Goal: Information Seeking & Learning: Learn about a topic

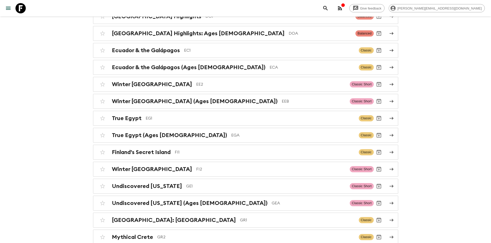
scroll to position [599, 0]
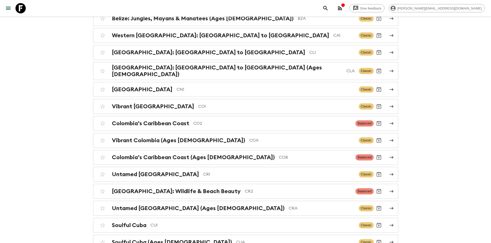
scroll to position [353, 0]
click at [168, 104] on div "Vibrant Colombia CO1" at bounding box center [233, 107] width 243 height 7
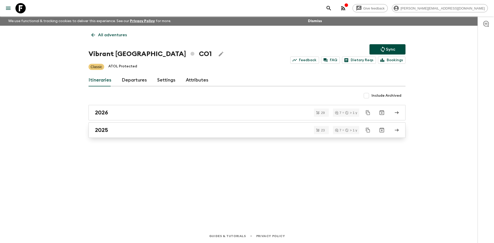
click at [108, 129] on h2 "2025" at bounding box center [101, 130] width 13 height 7
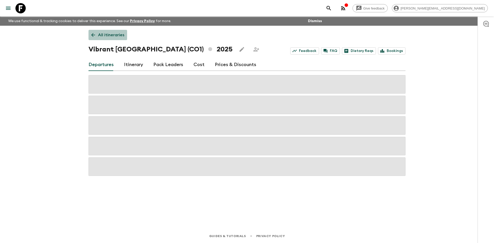
click at [92, 35] on icon at bounding box center [93, 35] width 4 height 4
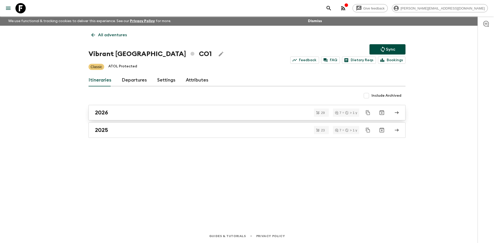
click at [109, 109] on link "2026" at bounding box center [247, 112] width 317 height 15
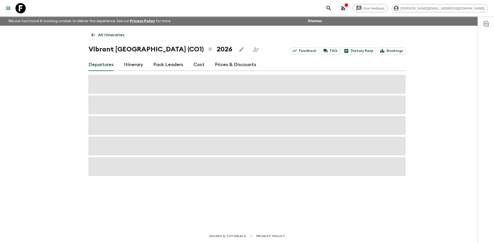
click at [198, 66] on link "Cost" at bounding box center [199, 65] width 11 height 12
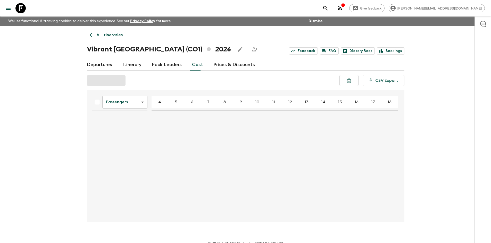
click at [132, 102] on body "Give feedback sophie.t@flashpack.com We use functional & tracking cookies to de…" at bounding box center [245, 125] width 491 height 250
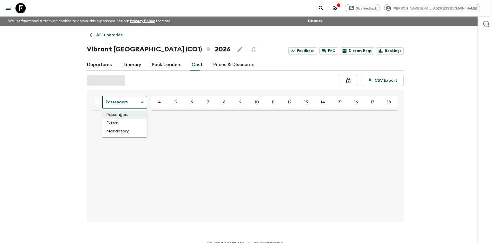
click at [121, 133] on li "Mandatory" at bounding box center [124, 131] width 45 height 8
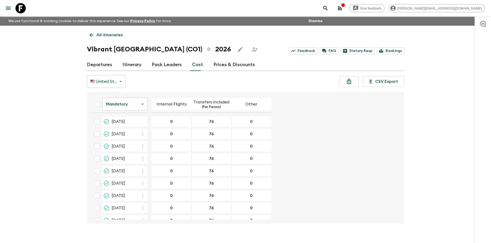
click at [92, 36] on icon at bounding box center [92, 35] width 6 height 6
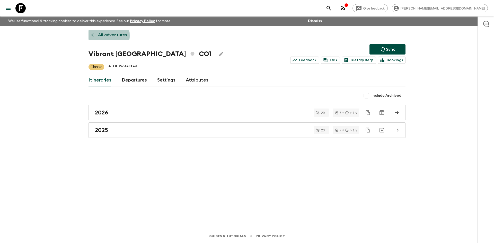
click at [92, 36] on icon at bounding box center [93, 35] width 4 height 4
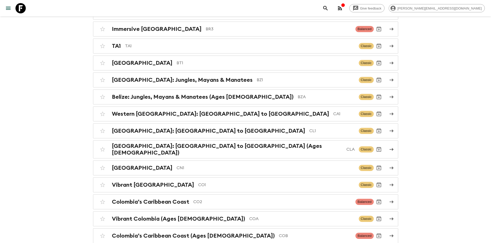
scroll to position [366, 0]
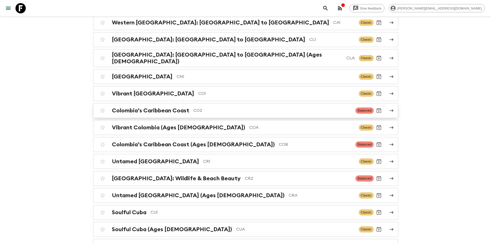
click at [181, 106] on div "Colombia’s Caribbean Coast CO2 Balanced" at bounding box center [235, 111] width 276 height 10
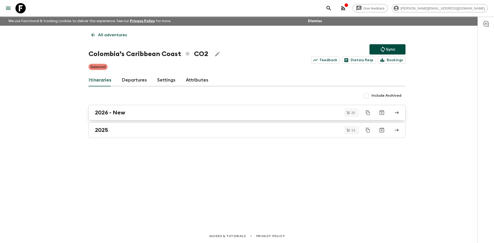
click at [113, 112] on h2 "2026 - New" at bounding box center [110, 112] width 30 height 7
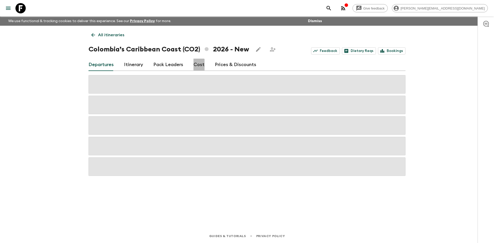
click at [194, 66] on link "Cost" at bounding box center [199, 65] width 11 height 12
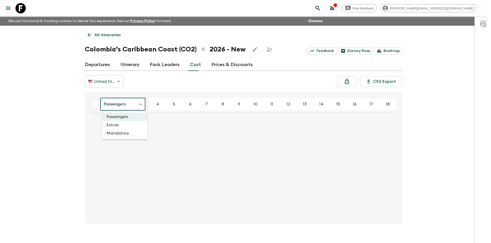
click at [136, 101] on body "Give feedback sophie.t@flashpack.com We use functional & tracking cookies to de…" at bounding box center [245, 126] width 491 height 252
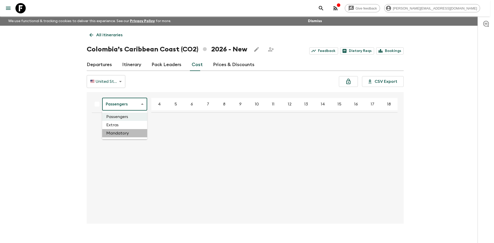
click at [124, 133] on li "Mandatory" at bounding box center [124, 133] width 45 height 8
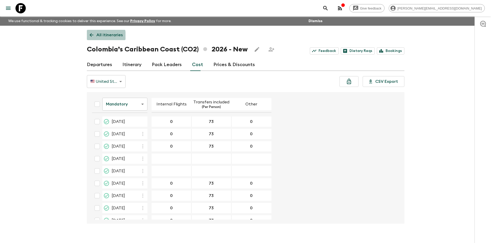
click at [89, 37] on icon at bounding box center [92, 35] width 6 height 6
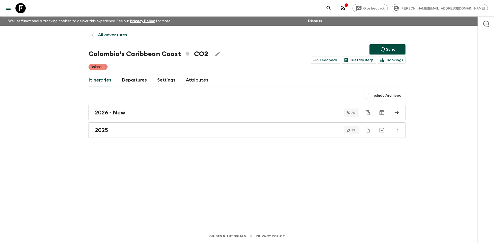
click at [94, 35] on icon at bounding box center [93, 35] width 4 height 4
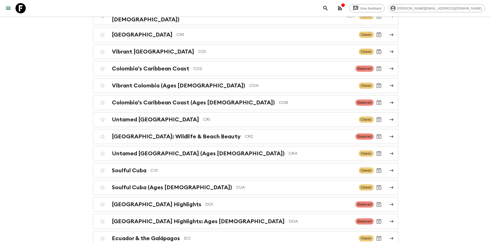
scroll to position [359, 0]
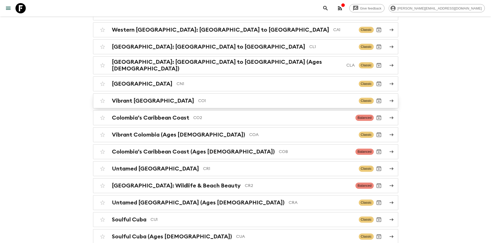
click at [138, 98] on h2 "Vibrant [GEOGRAPHIC_DATA]" at bounding box center [153, 101] width 82 height 7
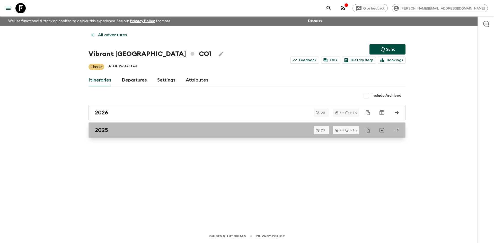
click at [107, 128] on h2 "2025" at bounding box center [101, 130] width 13 height 7
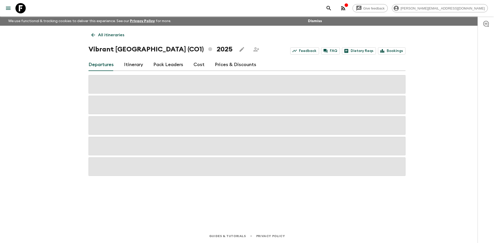
click at [200, 65] on link "Cost" at bounding box center [199, 65] width 11 height 12
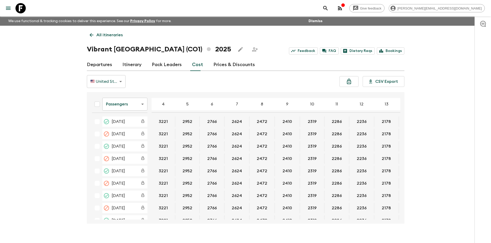
click at [130, 102] on body "Give feedback sophie.t@flashpack.com We use functional & tracking cookies to de…" at bounding box center [245, 126] width 491 height 252
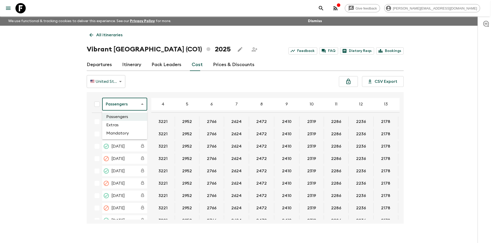
click at [118, 131] on li "Mandatory" at bounding box center [124, 133] width 45 height 8
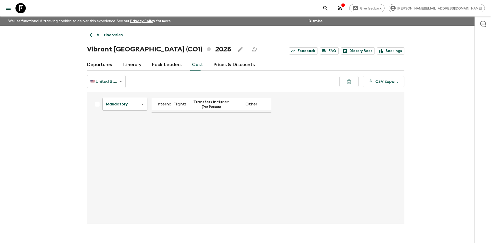
click at [142, 106] on body "Give feedback sophie.t@flashpack.com We use functional & tracking cookies to de…" at bounding box center [245, 126] width 491 height 252
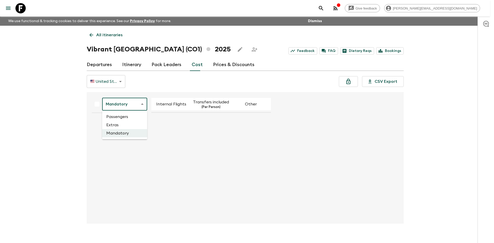
click at [122, 122] on li "Extras" at bounding box center [124, 125] width 45 height 8
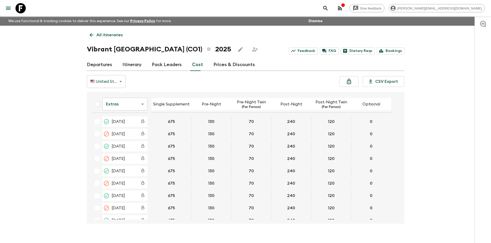
click at [140, 107] on body "Give feedback sophie.t@flashpack.com We use functional & tracking cookies to de…" at bounding box center [245, 126] width 491 height 252
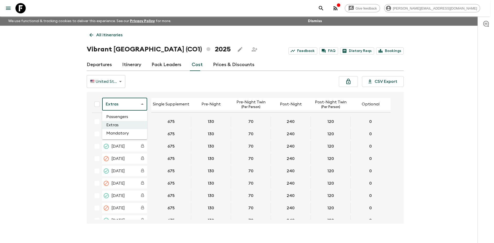
click at [121, 131] on li "Mandatory" at bounding box center [124, 133] width 45 height 8
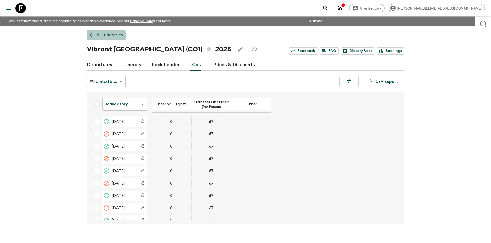
click at [91, 38] on link "All itineraries" at bounding box center [106, 35] width 39 height 10
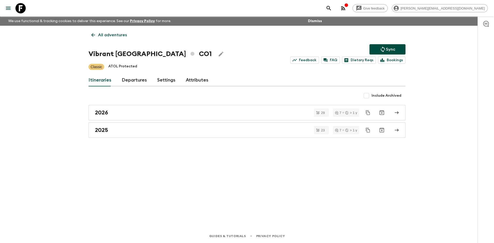
click at [91, 38] on link "All adventures" at bounding box center [109, 35] width 41 height 10
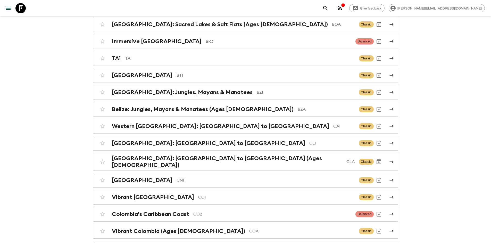
scroll to position [277, 0]
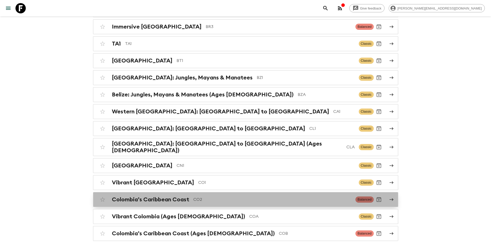
click at [158, 196] on h2 "Colombia’s Caribbean Coast" at bounding box center [150, 199] width 77 height 7
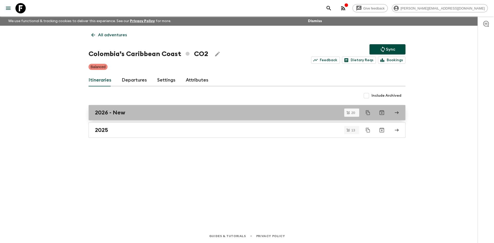
click at [115, 113] on h2 "2026 - New" at bounding box center [110, 112] width 30 height 7
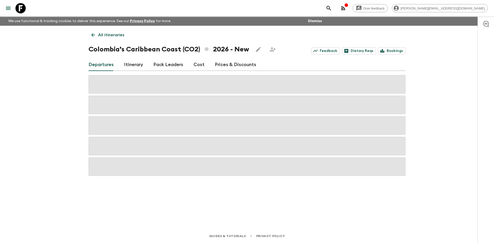
click at [95, 33] on icon at bounding box center [93, 35] width 6 height 6
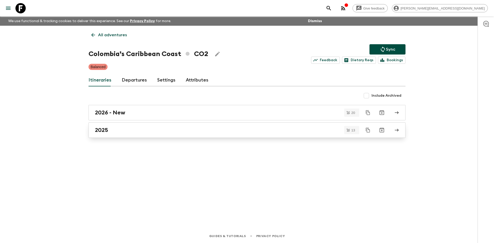
click at [119, 126] on link "2025" at bounding box center [247, 130] width 317 height 15
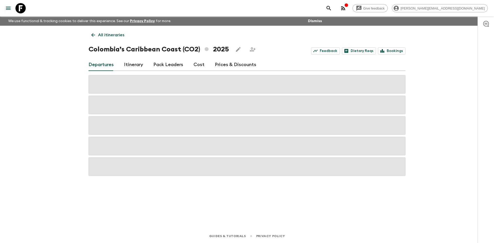
click at [201, 63] on link "Cost" at bounding box center [199, 65] width 11 height 12
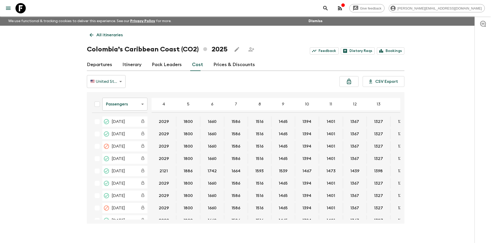
click at [134, 104] on body "Give feedback sophie.t@flashpack.com We use functional & tracking cookies to de…" at bounding box center [245, 126] width 491 height 252
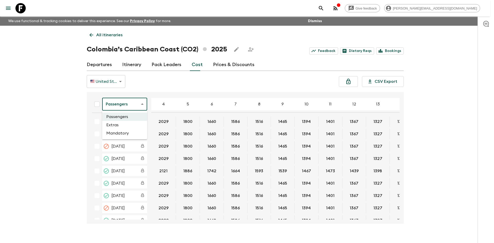
click at [118, 136] on li "Mandatory" at bounding box center [124, 133] width 45 height 8
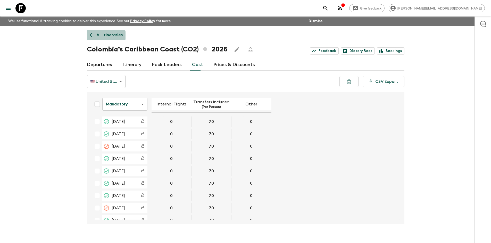
click at [91, 38] on link "All itineraries" at bounding box center [106, 35] width 39 height 10
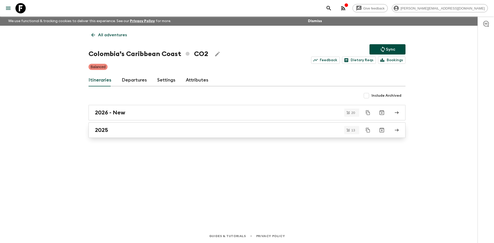
click at [103, 128] on h2 "2025" at bounding box center [101, 130] width 13 height 7
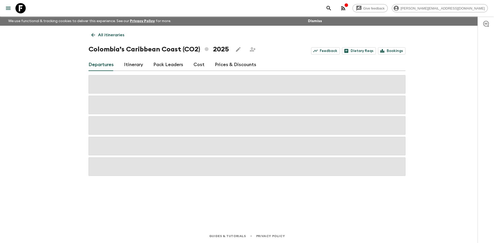
click at [130, 63] on link "Itinerary" at bounding box center [133, 65] width 19 height 12
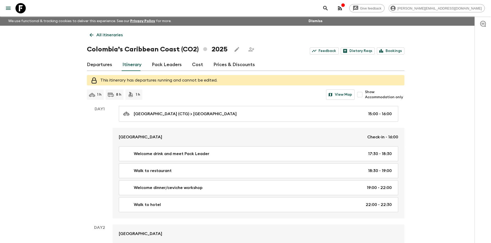
click at [93, 35] on icon at bounding box center [92, 35] width 6 height 6
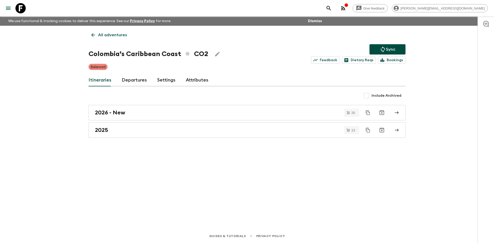
click at [93, 34] on icon at bounding box center [93, 35] width 6 height 6
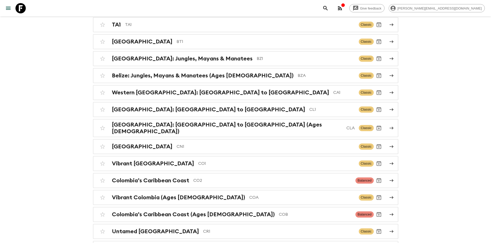
scroll to position [297, 0]
click at [152, 160] on h2 "Vibrant [GEOGRAPHIC_DATA]" at bounding box center [153, 163] width 82 height 7
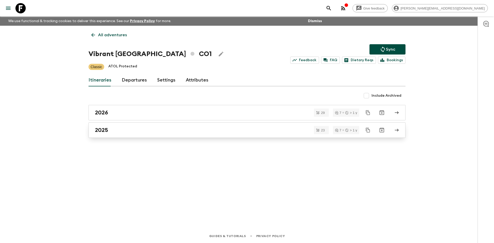
click at [104, 129] on h2 "2025" at bounding box center [101, 130] width 13 height 7
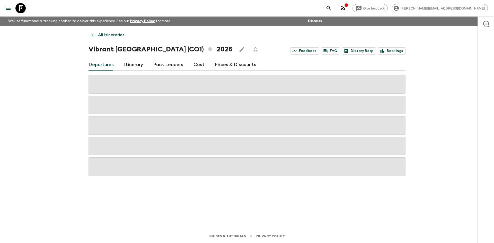
click at [130, 68] on link "Itinerary" at bounding box center [133, 65] width 19 height 12
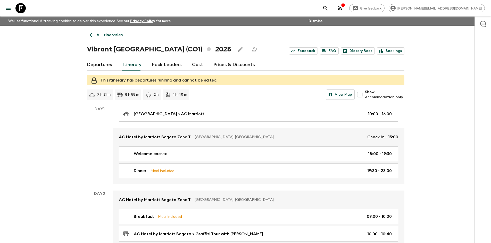
click at [93, 36] on icon at bounding box center [92, 35] width 6 height 6
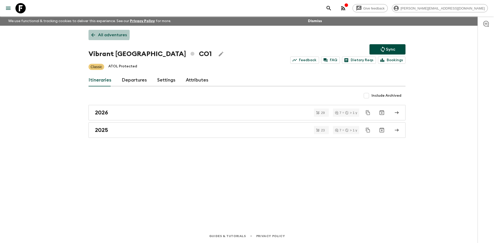
click at [91, 33] on icon at bounding box center [93, 35] width 6 height 6
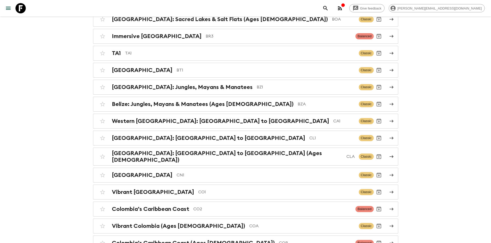
scroll to position [269, 0]
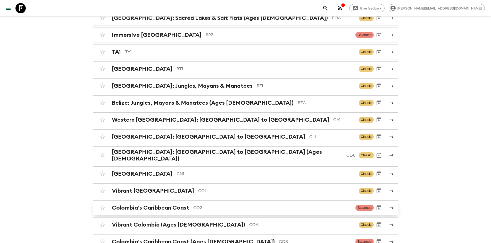
click at [145, 205] on h2 "Colombia’s Caribbean Coast" at bounding box center [150, 208] width 77 height 7
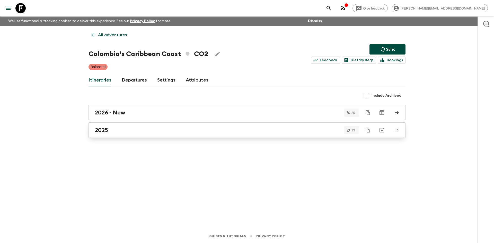
click at [103, 132] on h2 "2025" at bounding box center [101, 130] width 13 height 7
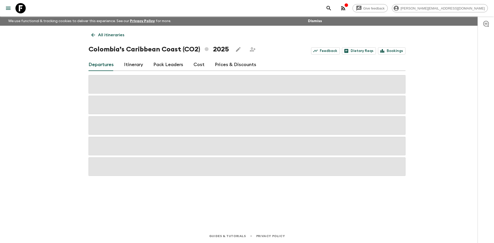
click at [140, 64] on link "Itinerary" at bounding box center [133, 65] width 19 height 12
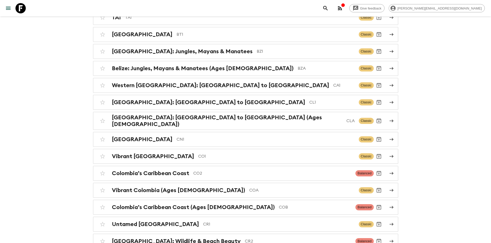
scroll to position [305, 0]
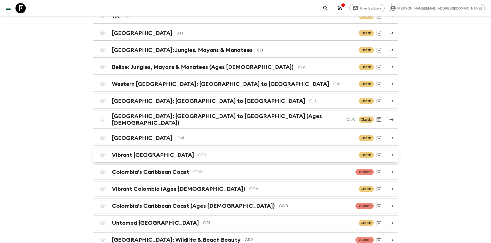
click at [159, 158] on link "Vibrant Colombia CO1 Classic" at bounding box center [245, 155] width 305 height 15
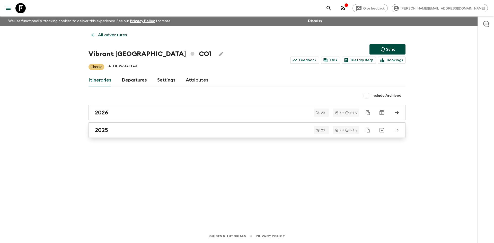
click at [100, 125] on link "2025" at bounding box center [247, 130] width 317 height 15
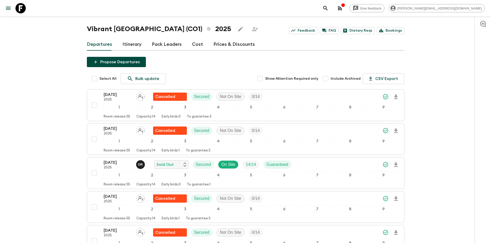
scroll to position [14, 0]
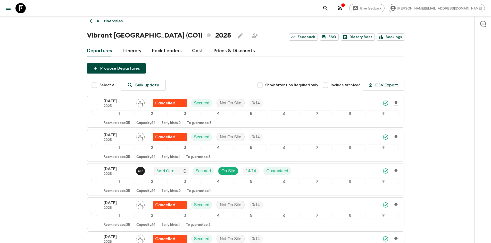
click at [91, 21] on icon at bounding box center [92, 21] width 6 height 6
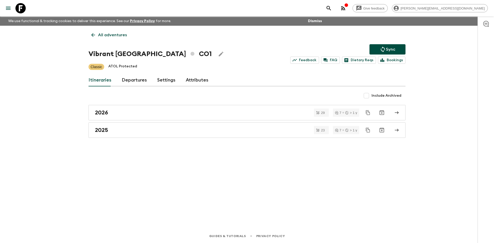
click at [93, 35] on icon at bounding box center [93, 35] width 6 height 6
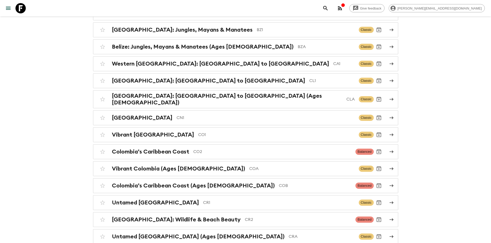
scroll to position [328, 0]
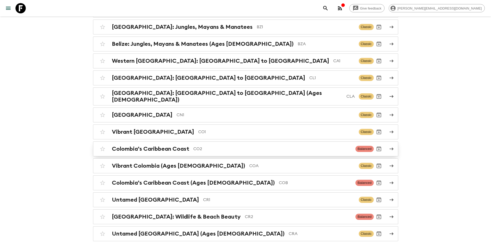
click at [185, 146] on h2 "Colombia’s Caribbean Coast" at bounding box center [150, 149] width 77 height 7
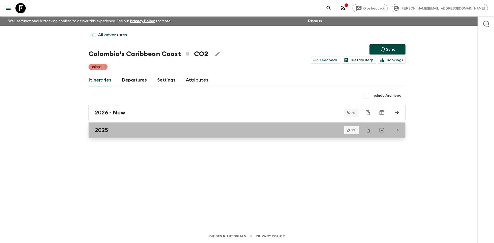
click at [119, 132] on div "2025" at bounding box center [242, 130] width 295 height 7
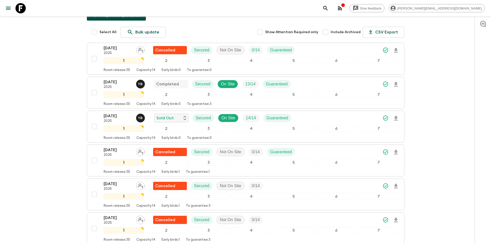
scroll to position [67, 0]
